Goal: Browse casually

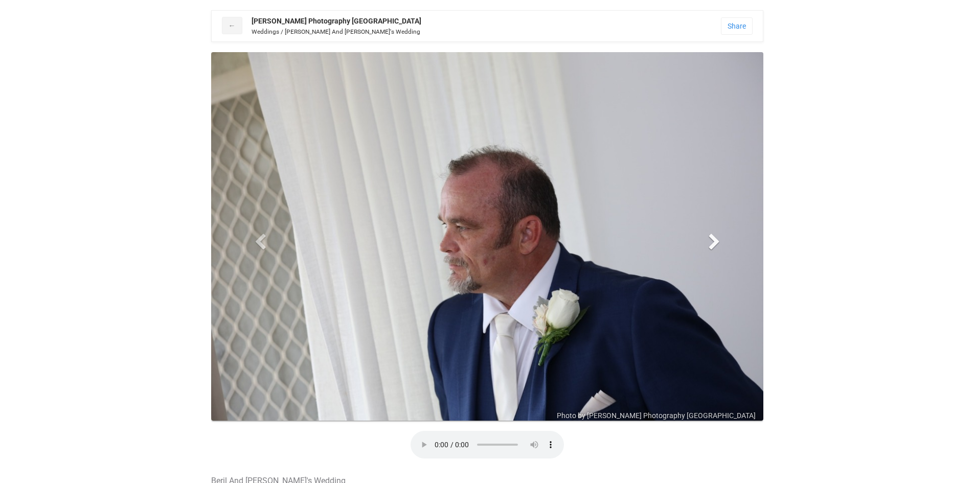
click at [717, 242] on span at bounding box center [713, 241] width 15 height 15
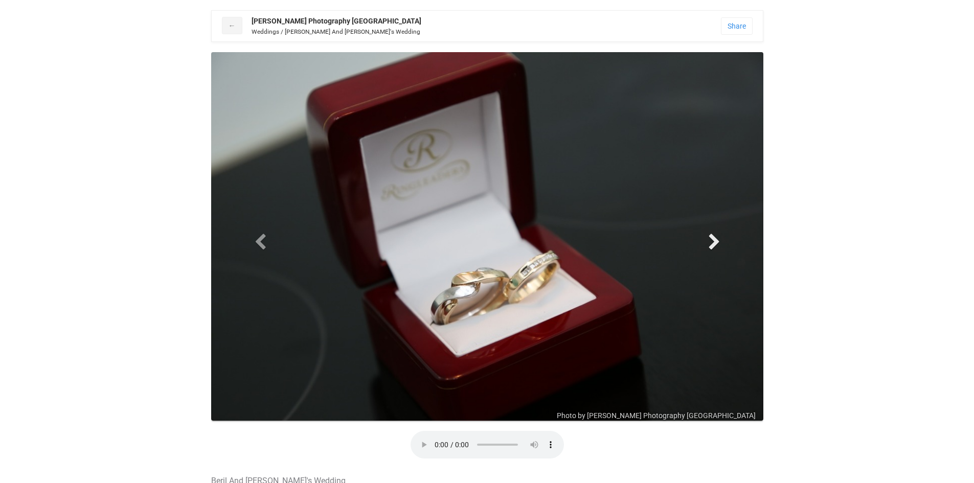
click at [717, 242] on span at bounding box center [713, 241] width 15 height 15
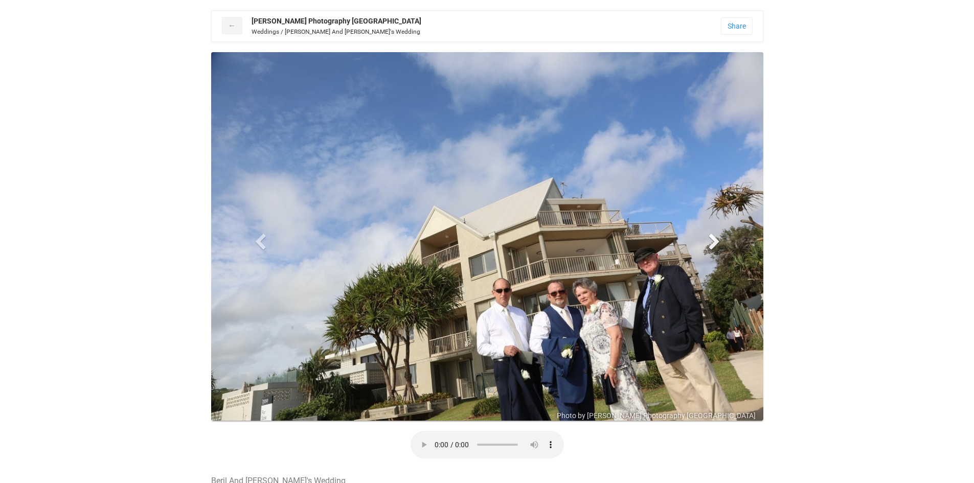
click at [717, 242] on span at bounding box center [713, 241] width 15 height 15
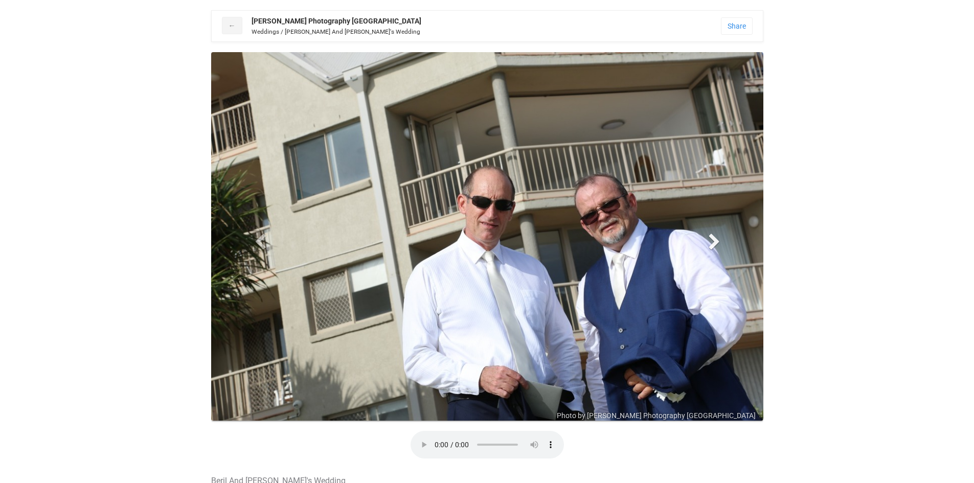
click at [717, 242] on span at bounding box center [713, 241] width 15 height 15
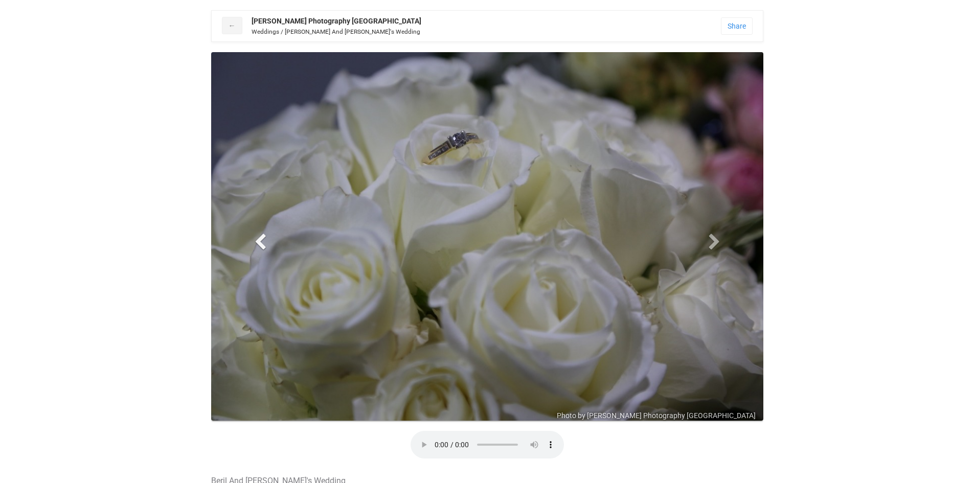
click at [245, 244] on link "Previous" at bounding box center [260, 241] width 83 height 379
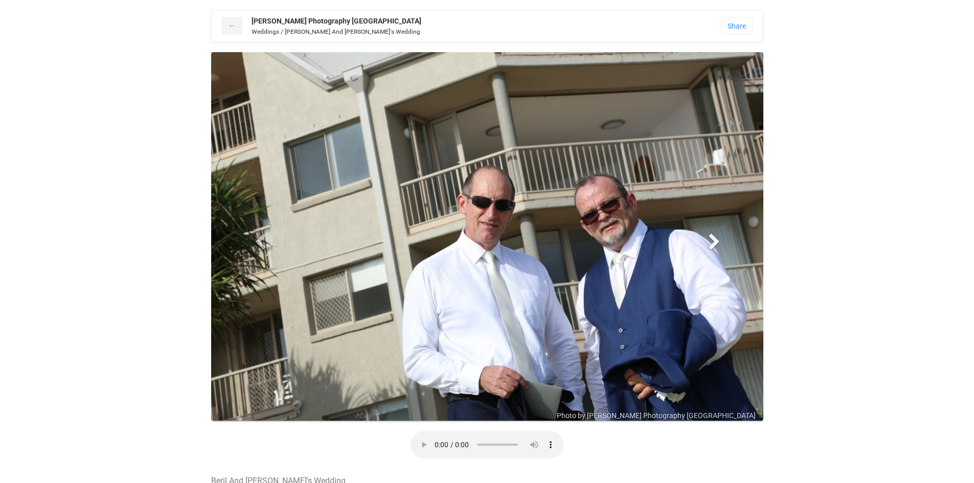
click at [714, 243] on span at bounding box center [713, 241] width 15 height 15
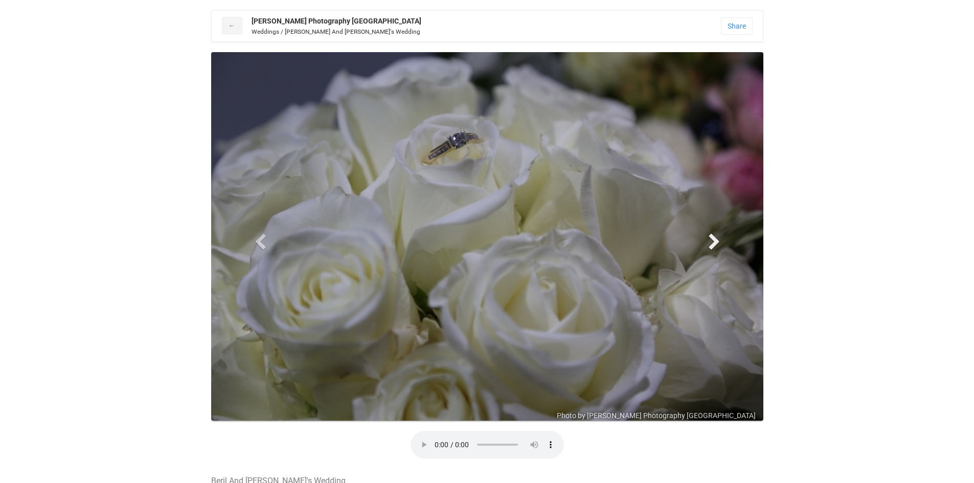
click at [714, 243] on span at bounding box center [713, 241] width 15 height 15
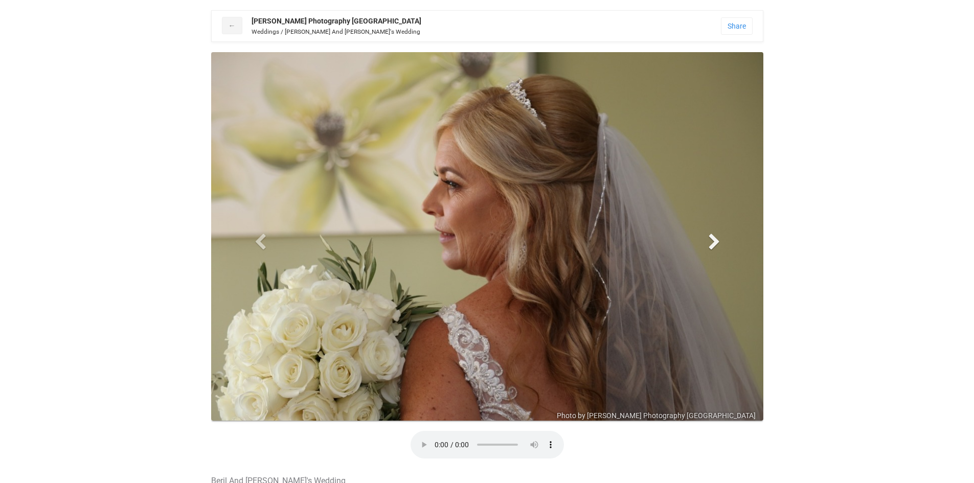
click at [714, 243] on span at bounding box center [713, 241] width 15 height 15
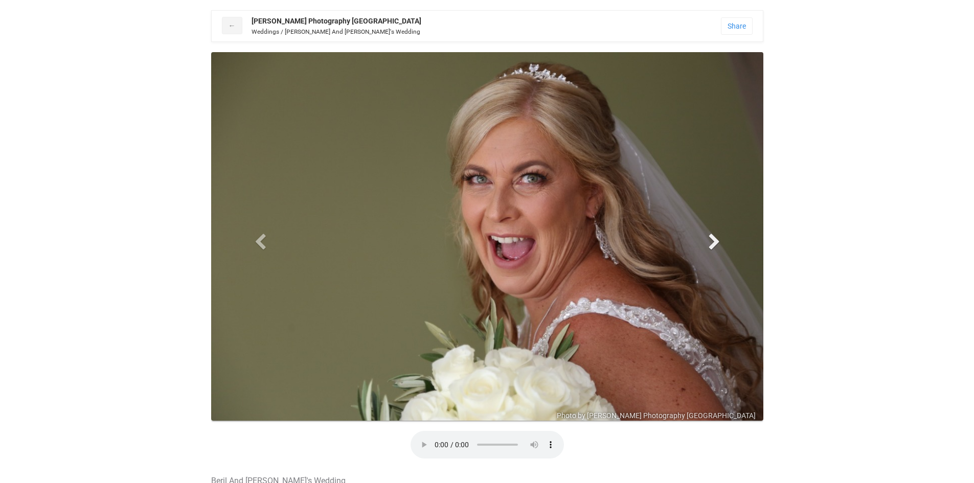
click at [714, 243] on span at bounding box center [713, 241] width 15 height 15
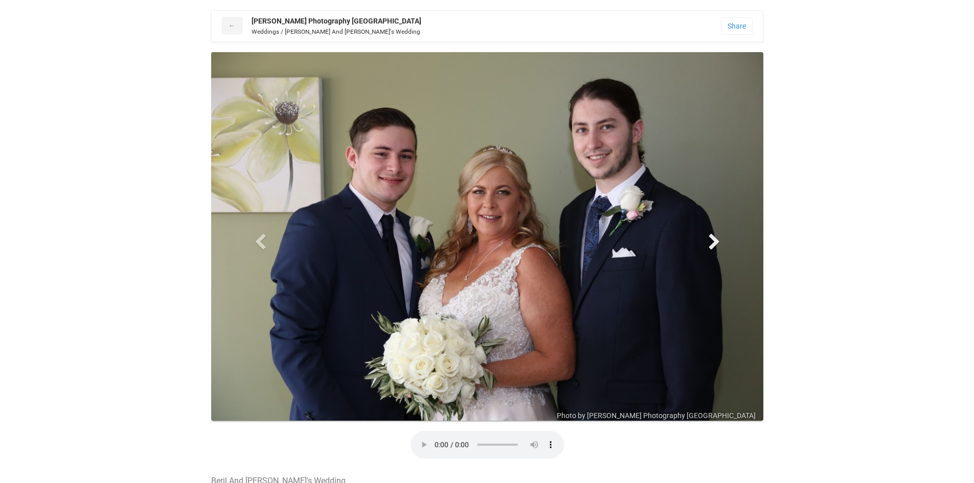
click at [714, 243] on span at bounding box center [713, 241] width 15 height 15
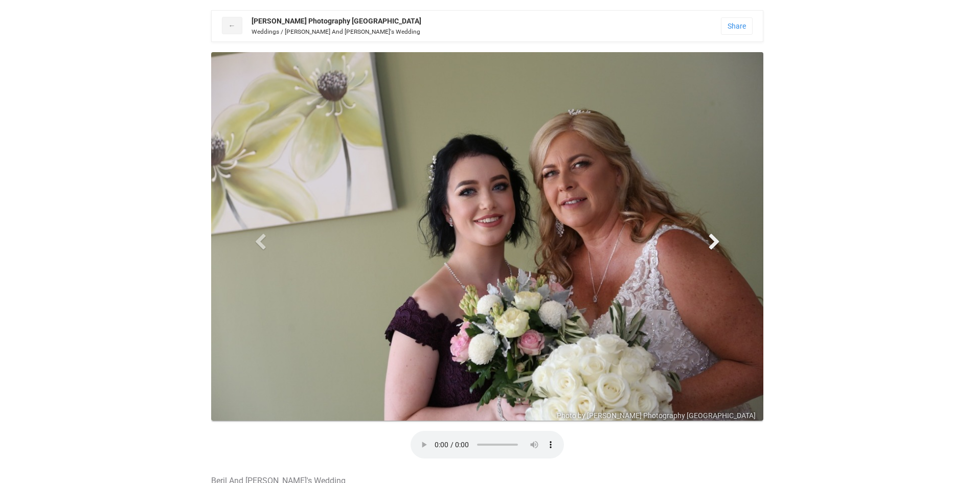
click at [714, 243] on span at bounding box center [713, 241] width 15 height 15
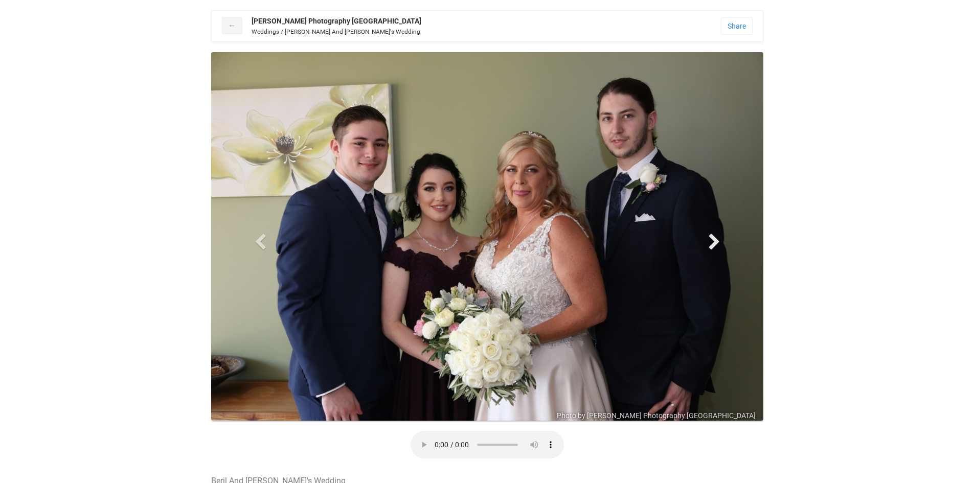
click at [714, 243] on span at bounding box center [713, 241] width 15 height 15
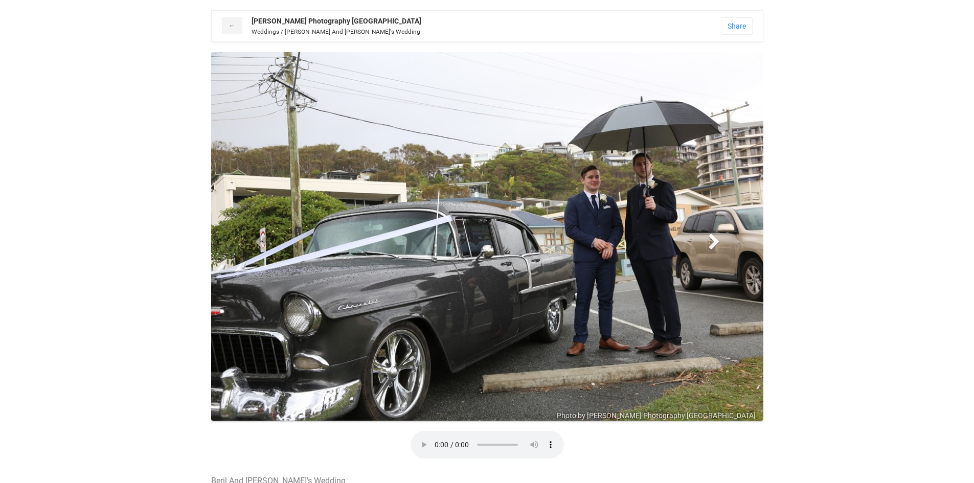
click at [714, 243] on span at bounding box center [713, 241] width 15 height 15
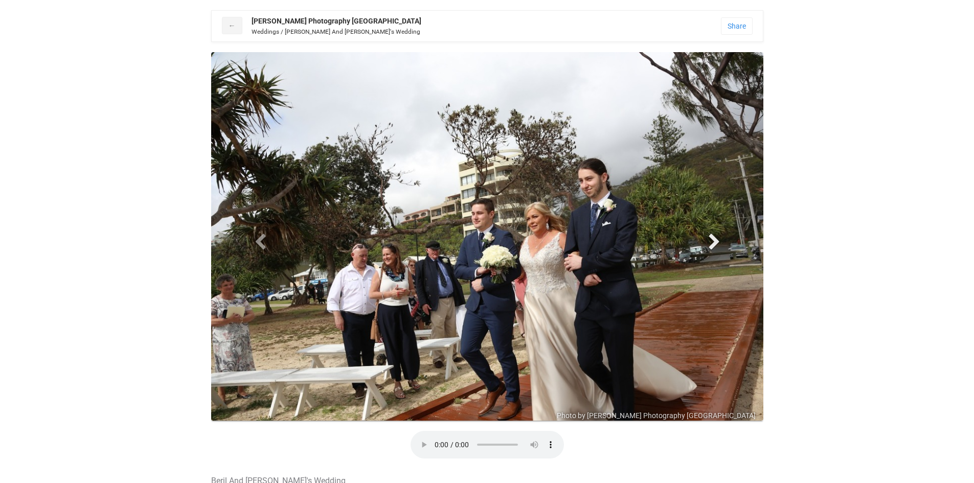
click at [714, 243] on span at bounding box center [713, 241] width 15 height 15
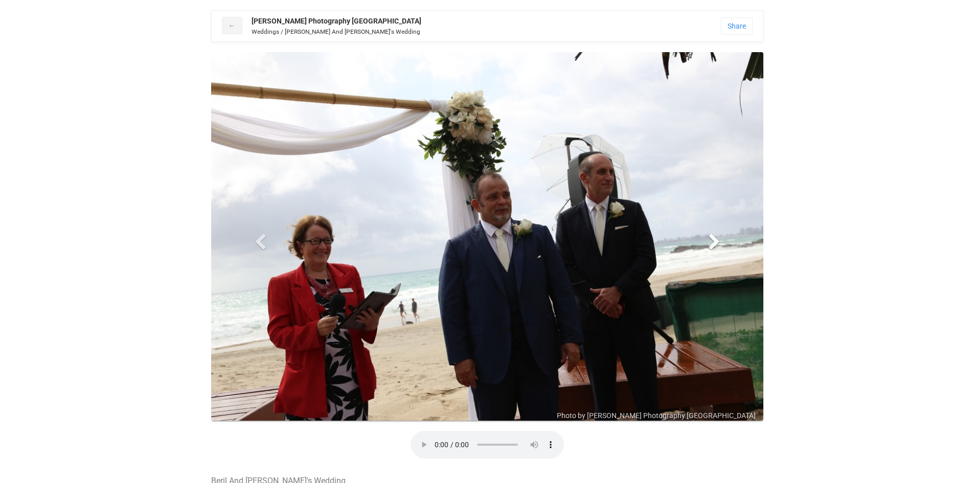
click at [723, 239] on link "Next" at bounding box center [714, 241] width 83 height 379
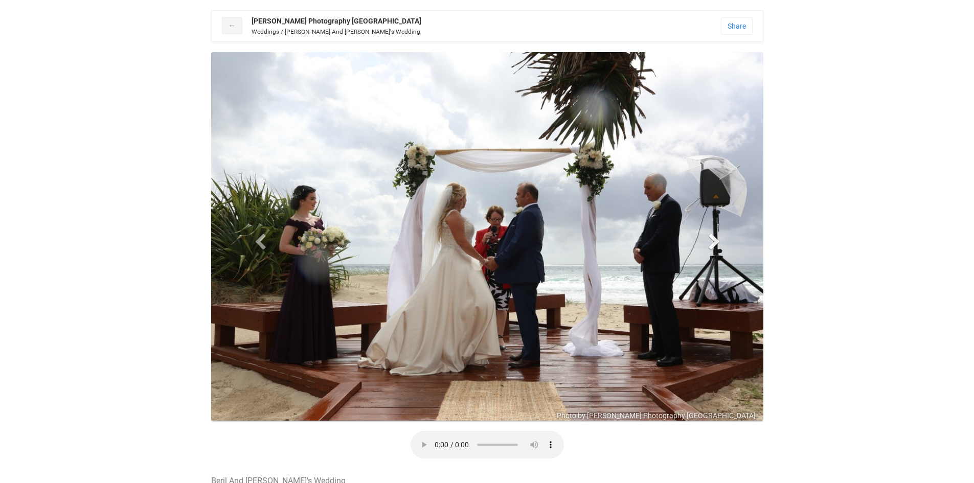
click at [723, 239] on link "Next" at bounding box center [714, 241] width 83 height 379
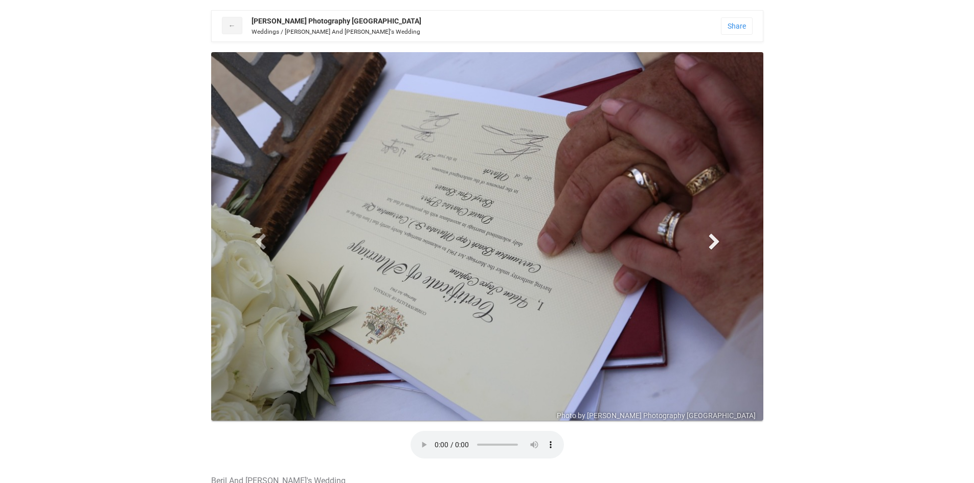
click at [704, 240] on link "Next" at bounding box center [714, 241] width 83 height 379
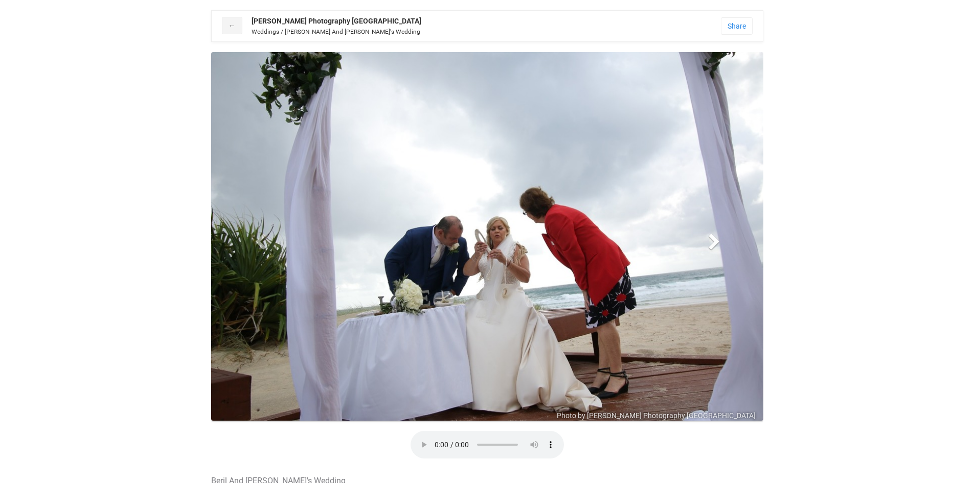
click at [704, 240] on link "Next" at bounding box center [714, 241] width 83 height 379
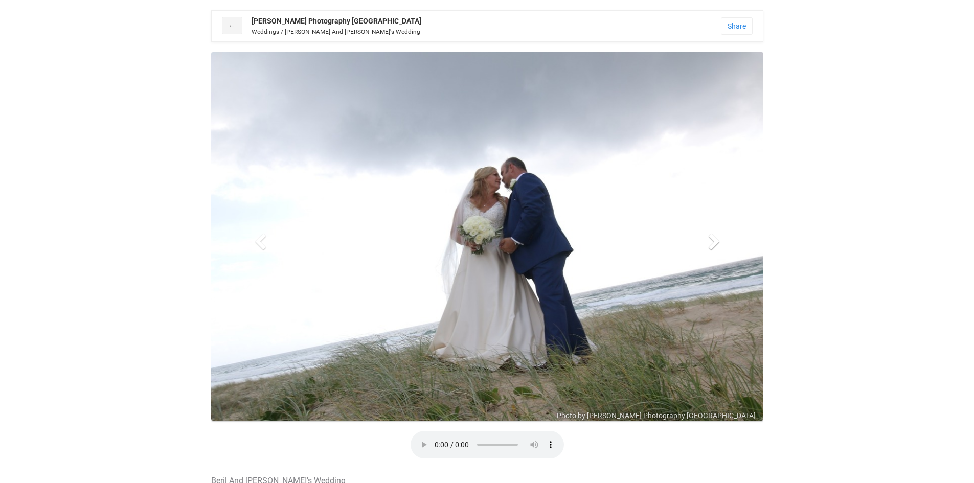
click at [704, 240] on link "Next" at bounding box center [714, 241] width 83 height 379
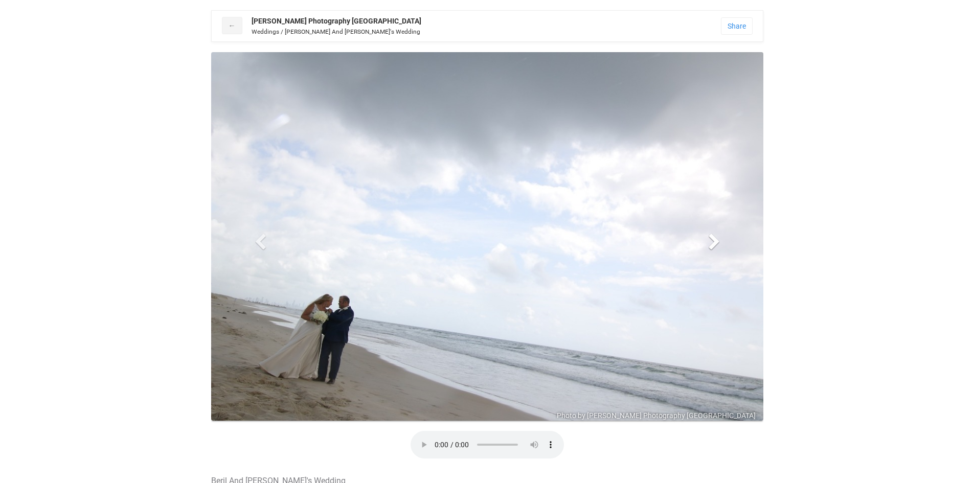
click at [704, 240] on link "Next" at bounding box center [714, 241] width 83 height 379
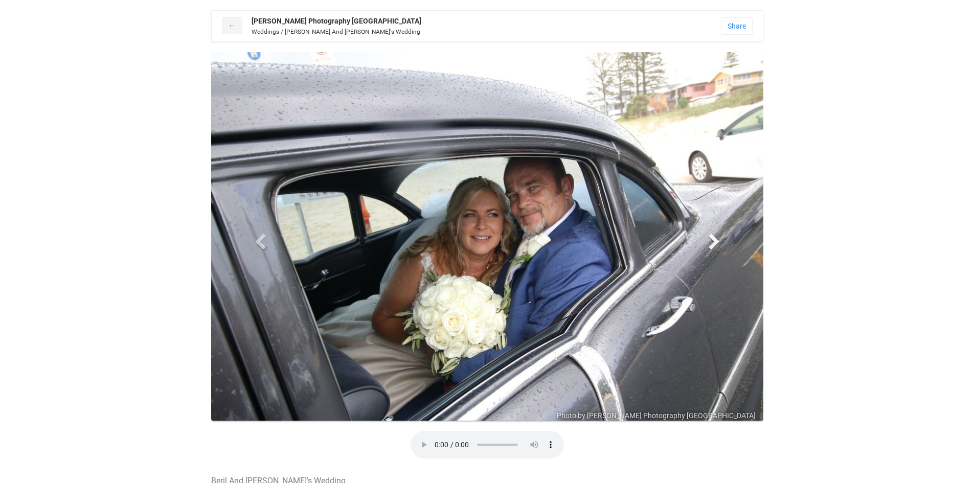
click at [710, 244] on span at bounding box center [713, 241] width 15 height 15
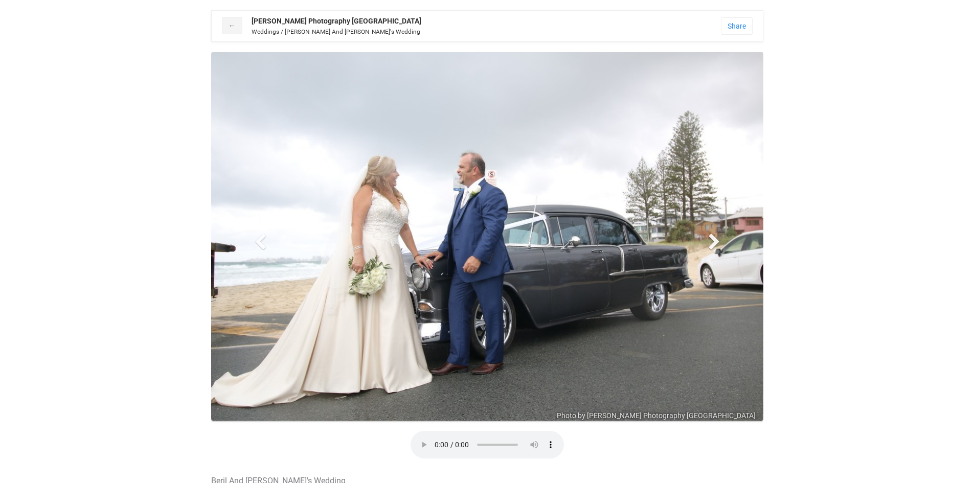
click at [710, 244] on span at bounding box center [713, 241] width 15 height 15
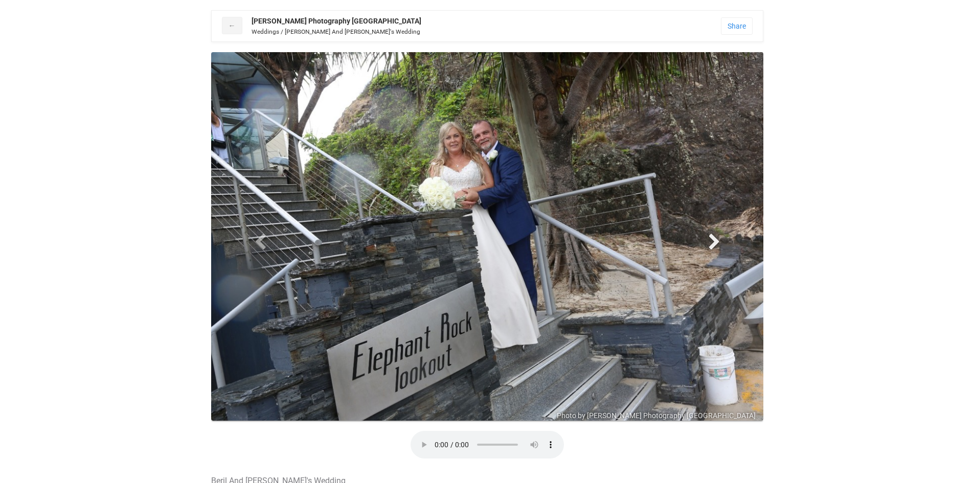
click at [710, 244] on span at bounding box center [713, 241] width 15 height 15
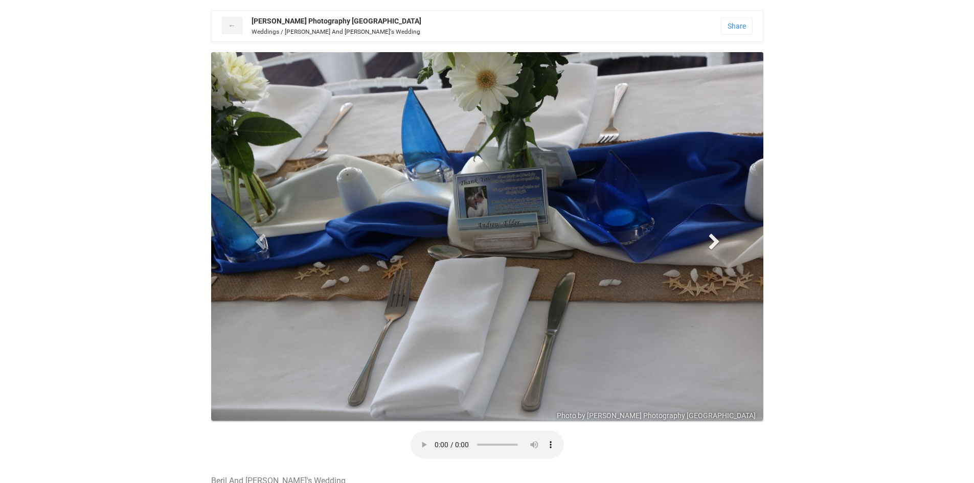
click at [710, 244] on span at bounding box center [713, 241] width 15 height 15
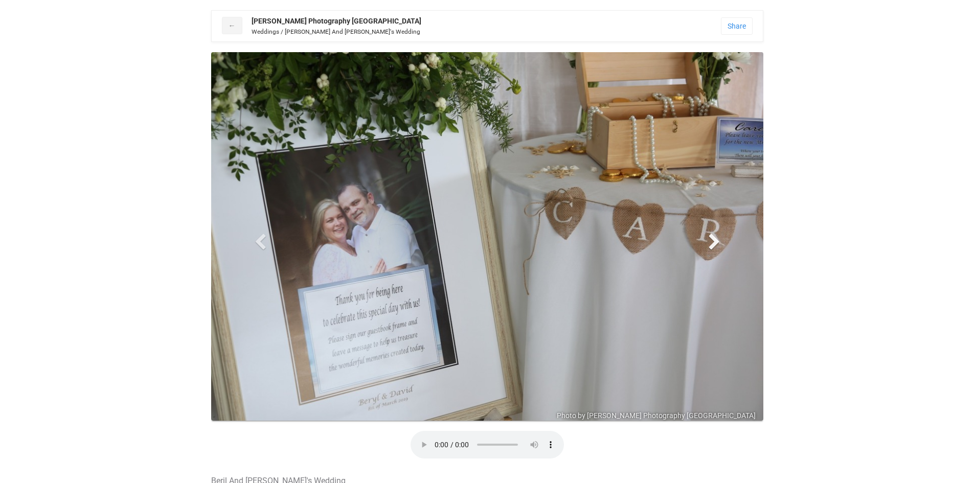
click at [708, 245] on span at bounding box center [713, 241] width 15 height 15
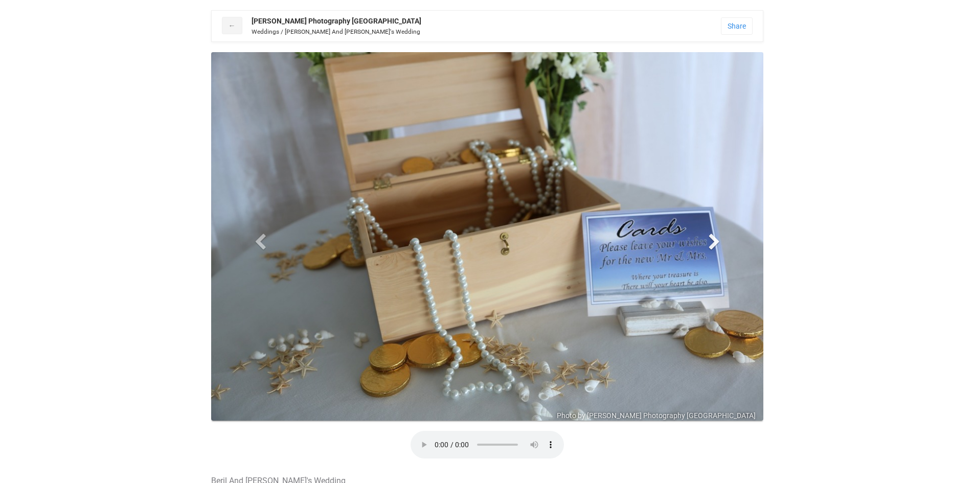
click at [708, 245] on span at bounding box center [713, 241] width 15 height 15
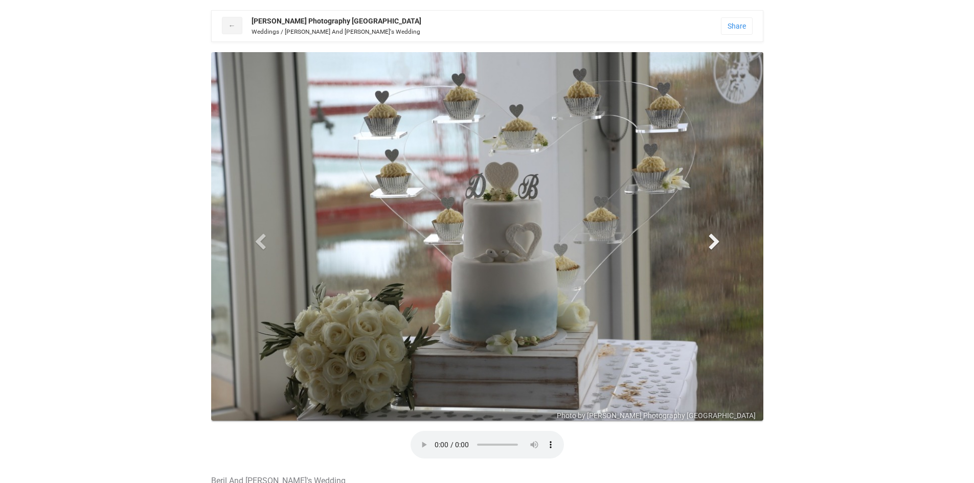
click at [708, 245] on span at bounding box center [713, 241] width 15 height 15
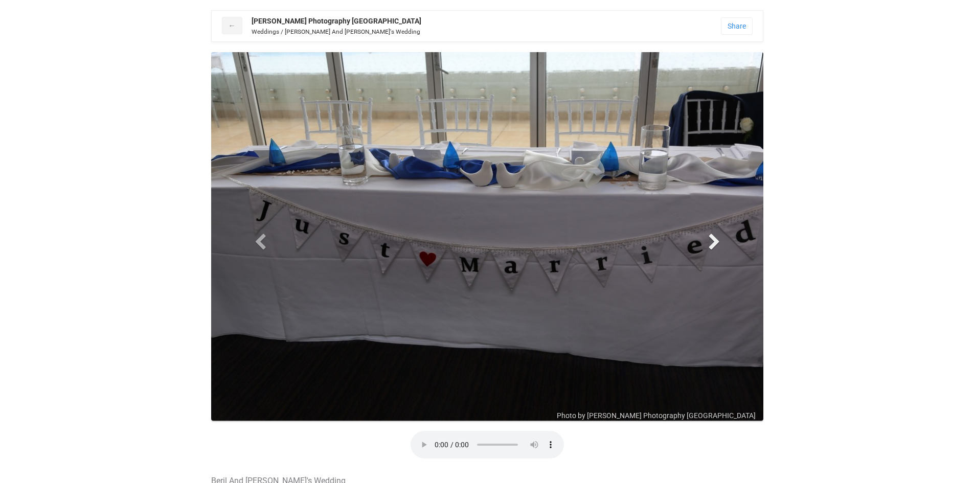
click at [708, 245] on span at bounding box center [713, 241] width 15 height 15
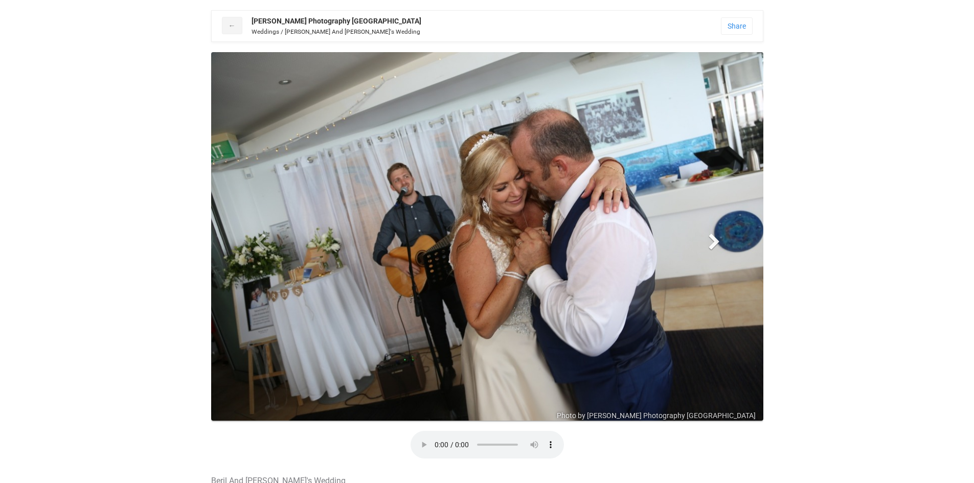
click at [708, 245] on span at bounding box center [713, 241] width 15 height 15
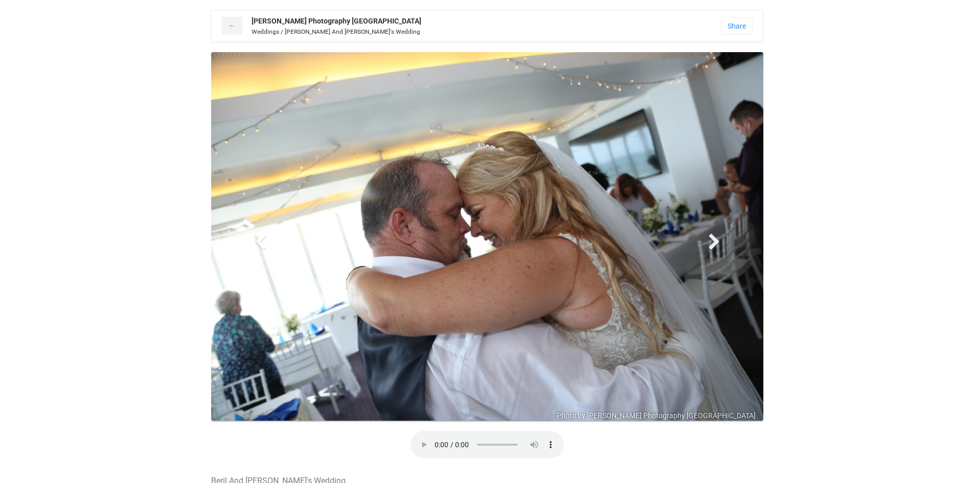
click at [708, 245] on span at bounding box center [713, 241] width 15 height 15
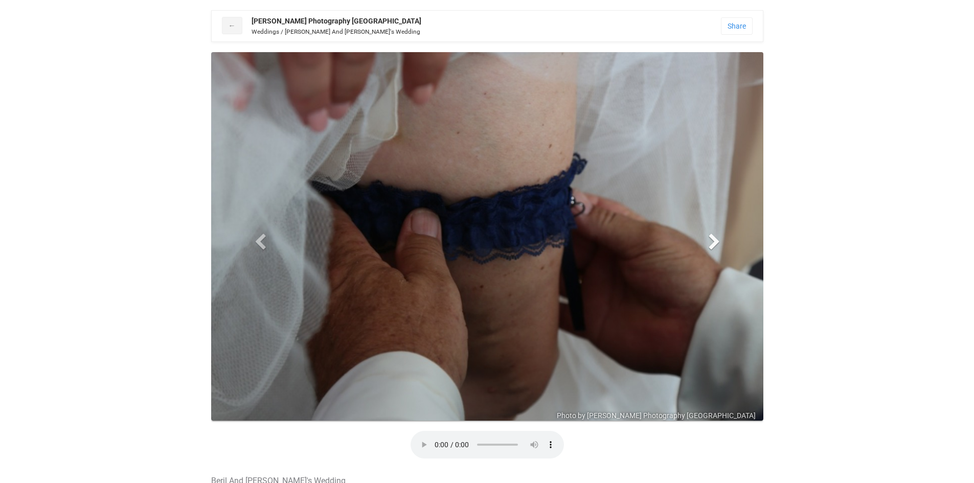
click at [716, 239] on span at bounding box center [713, 241] width 15 height 15
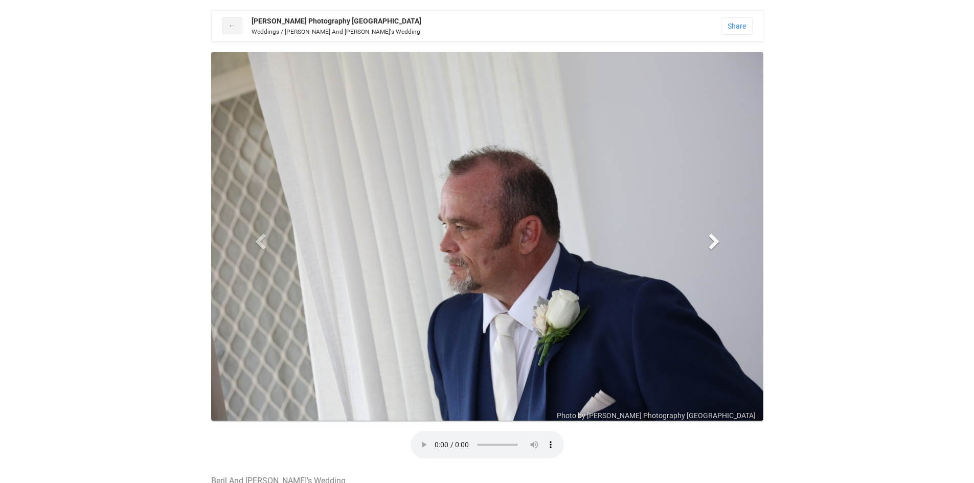
click at [716, 240] on span at bounding box center [713, 241] width 15 height 15
